Goal: Register for event/course

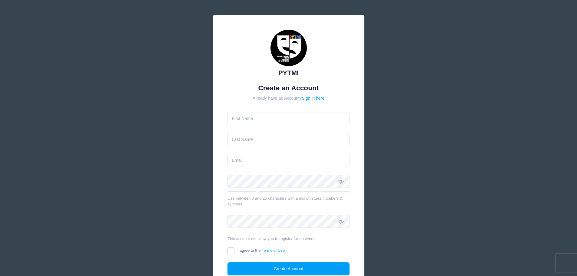
click at [262, 127] on form "Create an Account Already have an Account? Sign in here Use between 6 and 25 ch…" at bounding box center [288, 180] width 122 height 192
click at [255, 120] on input "text" at bounding box center [288, 118] width 122 height 13
type input "Joseph"
type input "Bertoletti"
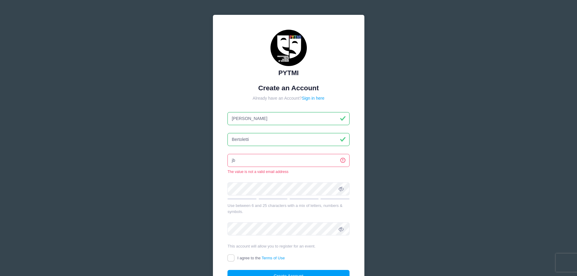
type input "j"
type input "bertoletti.joe@gmail.com"
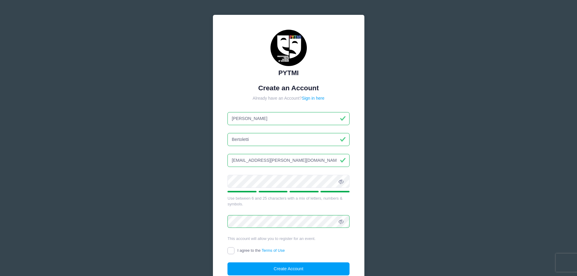
click at [230, 250] on input "I agree to the Terms of Use" at bounding box center [230, 250] width 7 height 7
checkbox input "true"
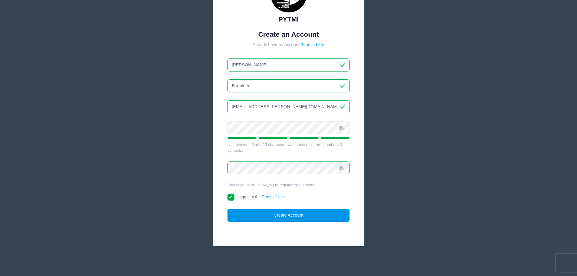
click at [325, 213] on button "Create Account" at bounding box center [288, 215] width 122 height 13
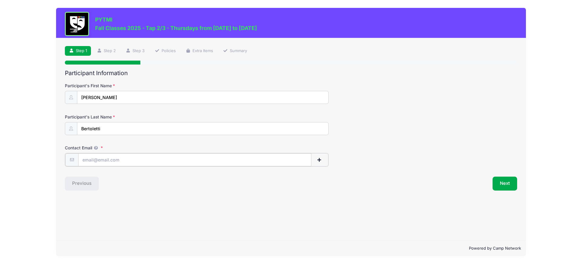
click at [117, 159] on input "Contact Email" at bounding box center [194, 159] width 233 height 13
type input "[EMAIL_ADDRESS][PERSON_NAME][DOMAIN_NAME]"
click at [504, 181] on button "Next" at bounding box center [504, 183] width 25 height 14
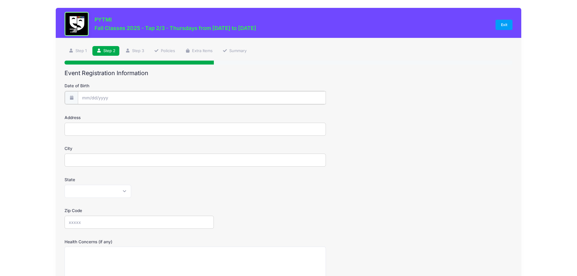
click at [111, 98] on input "Date of Birth" at bounding box center [202, 97] width 248 height 13
click at [84, 97] on input "Date of Birth" at bounding box center [202, 97] width 248 height 13
click at [88, 116] on span at bounding box center [87, 114] width 10 height 10
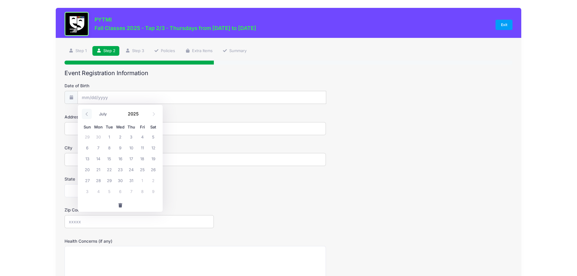
click at [88, 116] on span at bounding box center [87, 114] width 10 height 10
click at [154, 114] on icon at bounding box center [154, 114] width 2 height 4
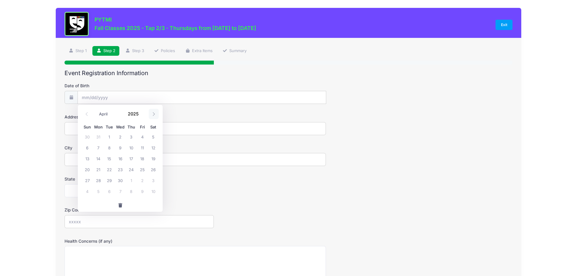
click at [154, 114] on icon at bounding box center [154, 114] width 2 height 4
select select "7"
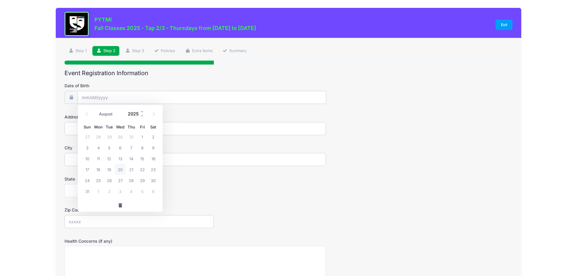
click at [134, 113] on input "2025" at bounding box center [135, 113] width 20 height 9
click at [140, 115] on span at bounding box center [142, 116] width 4 height 5
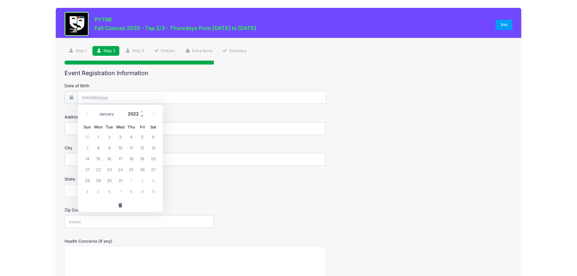
type input "2021"
click at [368, 61] on div at bounding box center [289, 63] width 448 height 4
click at [510, 24] on link "Exit" at bounding box center [503, 25] width 17 height 10
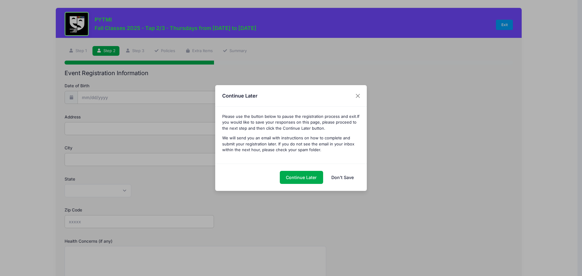
click at [344, 177] on link "Don't Save" at bounding box center [342, 177] width 35 height 13
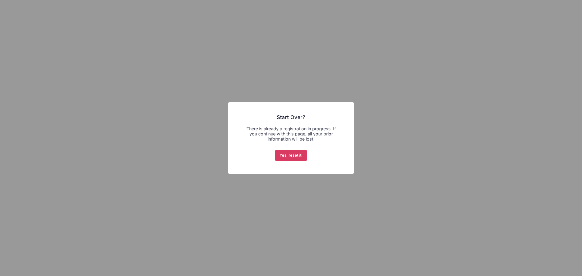
click at [289, 157] on button "Yes, reset it!" at bounding box center [291, 155] width 32 height 11
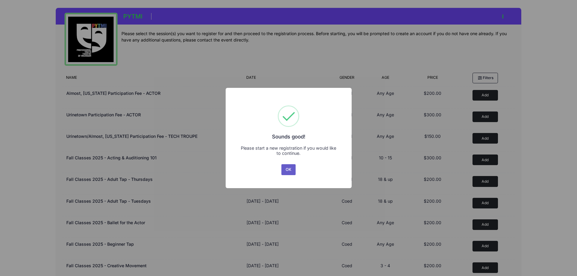
click at [290, 171] on button "OK" at bounding box center [288, 169] width 15 height 11
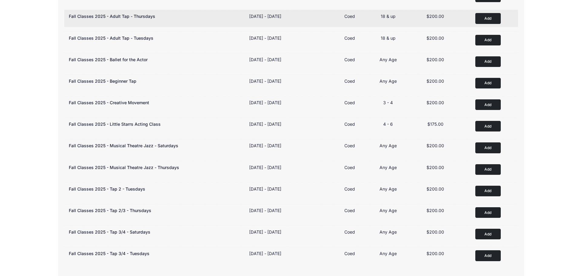
scroll to position [187, 0]
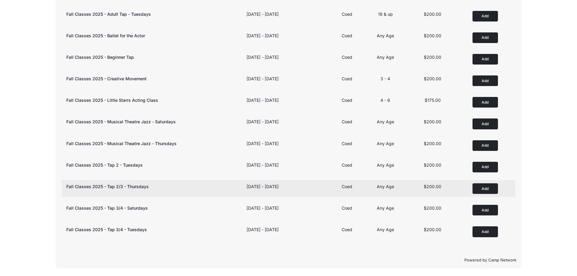
click at [483, 187] on button "Add to Cart" at bounding box center [484, 188] width 25 height 11
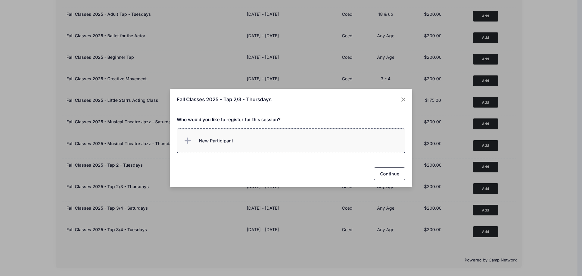
click at [220, 140] on span "New Participant" at bounding box center [216, 141] width 34 height 7
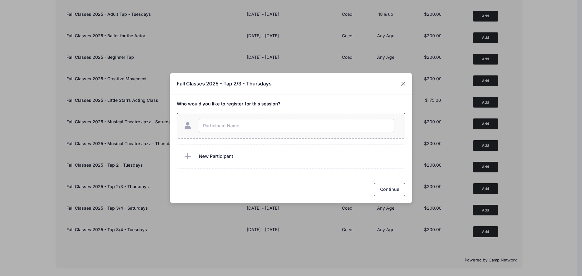
click at [240, 124] on input "text" at bounding box center [296, 125] width 195 height 13
type input "Anica Bertoletti"
checkbox input "true"
click at [383, 188] on button "Continue" at bounding box center [388, 189] width 31 height 13
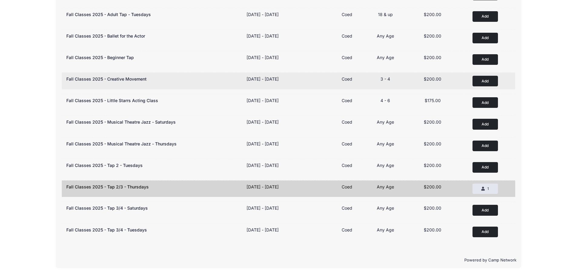
scroll to position [0, 0]
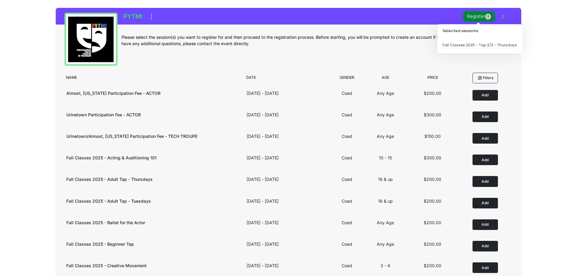
click at [481, 15] on button "Register 1" at bounding box center [479, 16] width 32 height 11
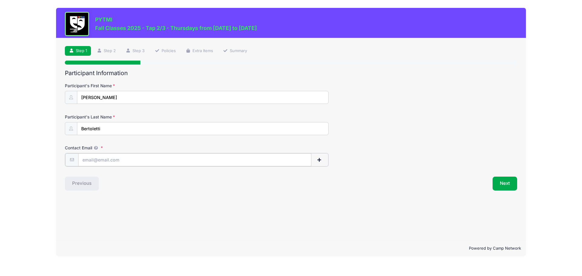
click at [149, 156] on input "Contact Email" at bounding box center [194, 159] width 233 height 13
type input "[EMAIL_ADDRESS][DOMAIN_NAME]"
click at [503, 184] on button "Next" at bounding box center [504, 183] width 25 height 14
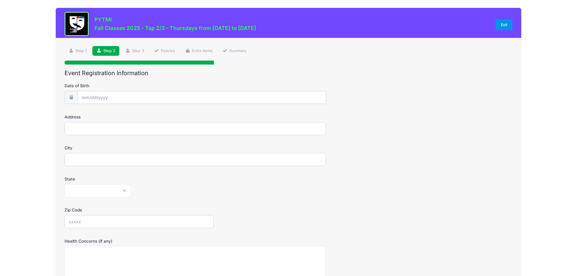
click at [510, 23] on link "Exit" at bounding box center [503, 25] width 17 height 10
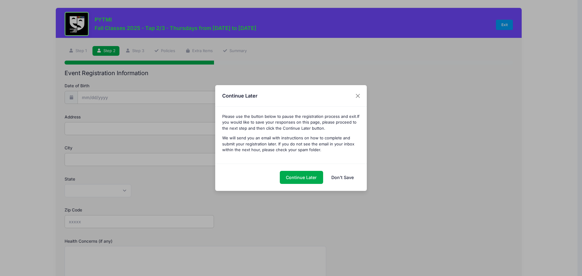
click at [342, 174] on link "Don't Save" at bounding box center [342, 177] width 35 height 13
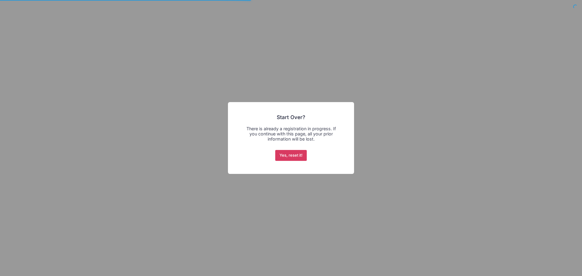
click at [297, 153] on button "Yes, reset it!" at bounding box center [291, 155] width 32 height 11
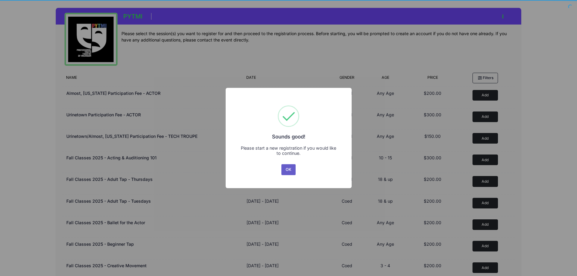
click at [287, 171] on button "OK" at bounding box center [288, 169] width 15 height 11
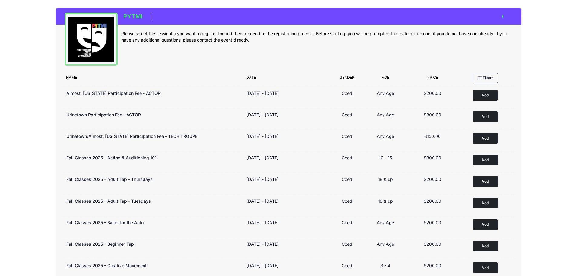
click at [132, 19] on h1 "PYTMI" at bounding box center [132, 16] width 23 height 11
click at [505, 17] on button "button" at bounding box center [504, 16] width 16 height 11
click at [455, 48] on link "Logout" at bounding box center [475, 47] width 70 height 12
